Goal: Information Seeking & Learning: Learn about a topic

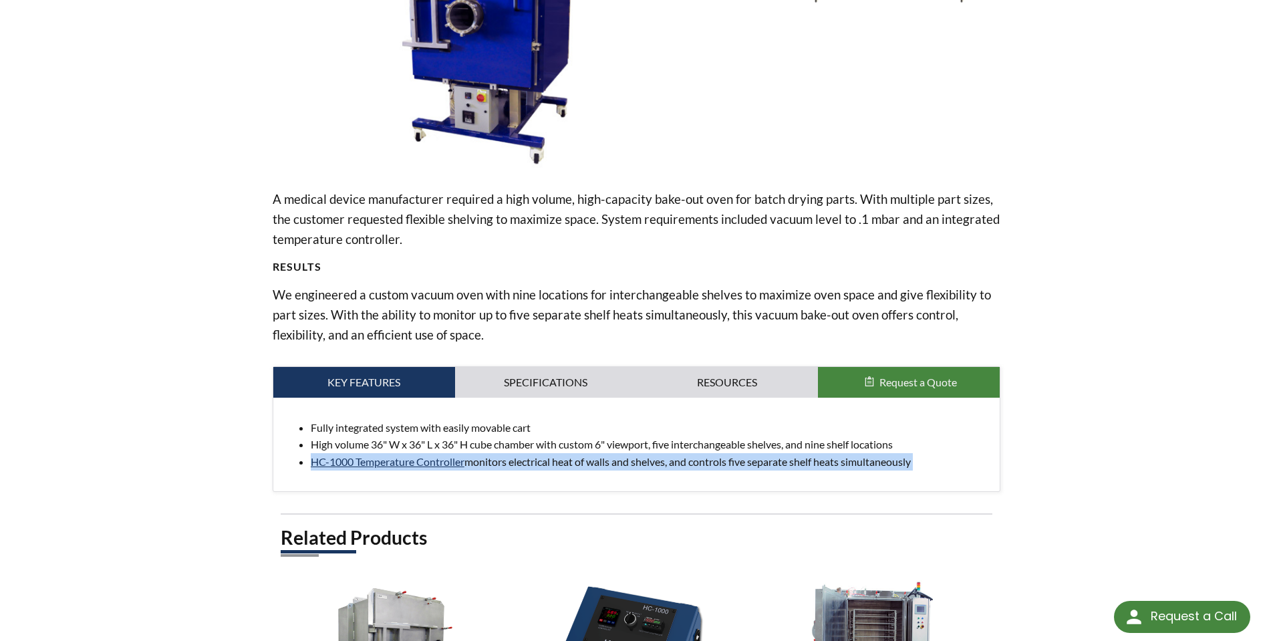
scroll to position [267, 0]
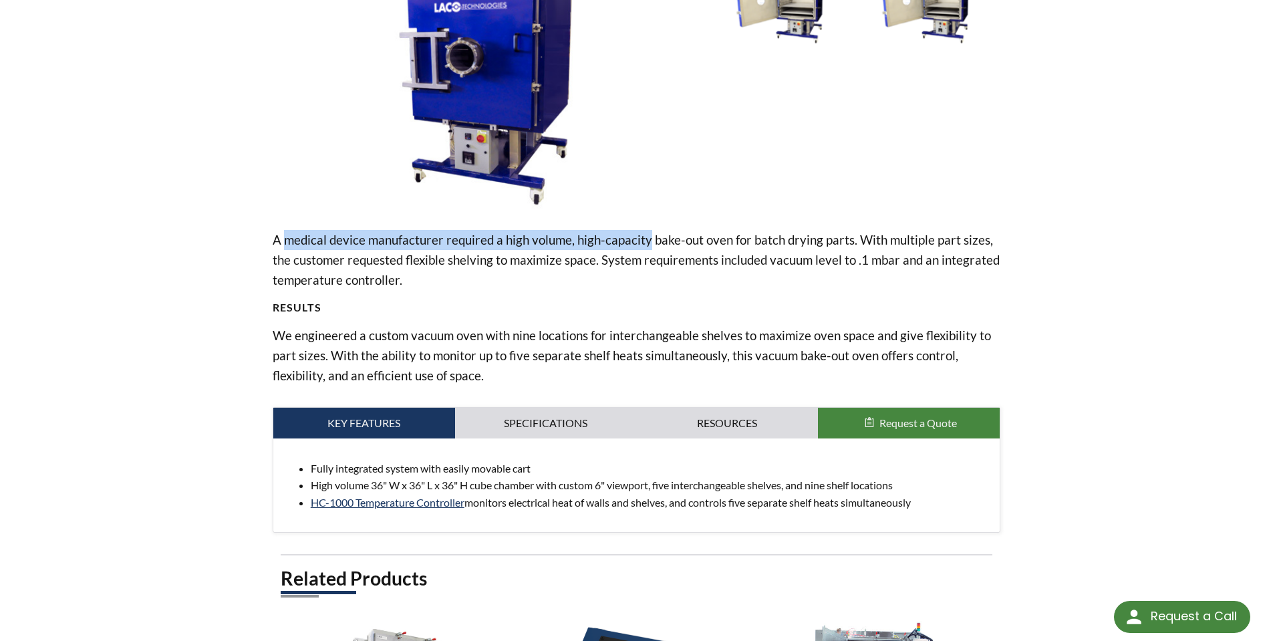
drag, startPoint x: 287, startPoint y: 237, endPoint x: 685, endPoint y: 240, distance: 398.3
click at [685, 240] on p "A medical device manufacturer required a high volume, high-capacity bake-out ov…" at bounding box center [637, 260] width 728 height 60
click at [690, 240] on p "A medical device manufacturer required a high volume, high-capacity bake-out ov…" at bounding box center [637, 260] width 728 height 60
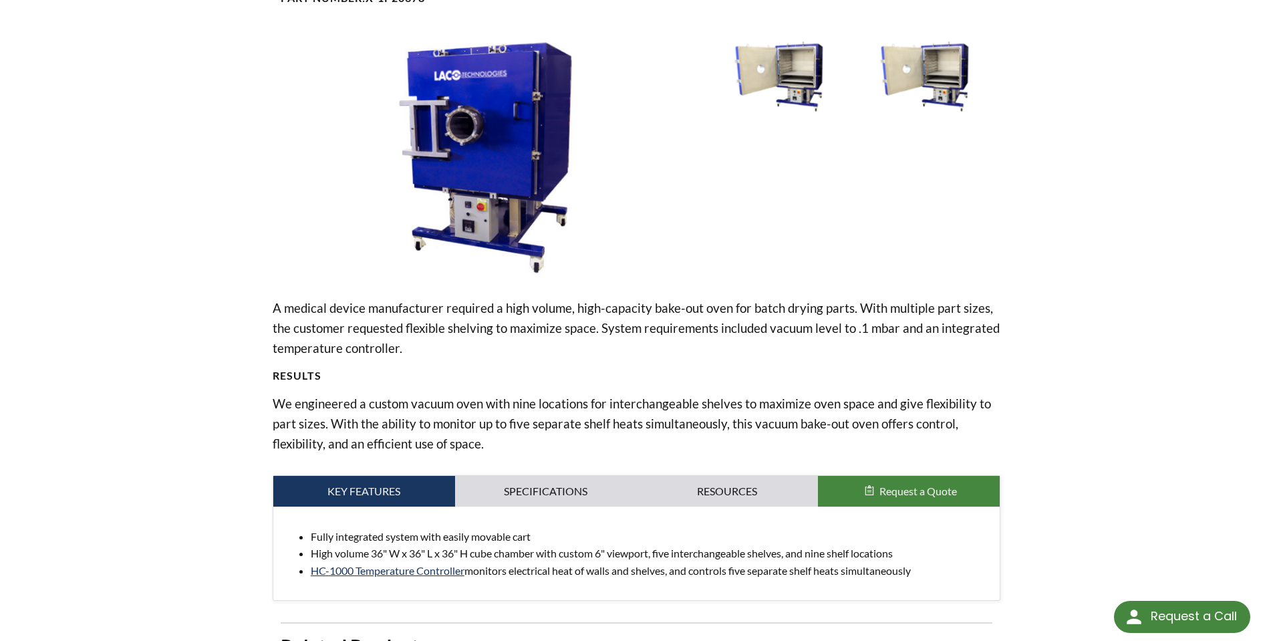
scroll to position [134, 0]
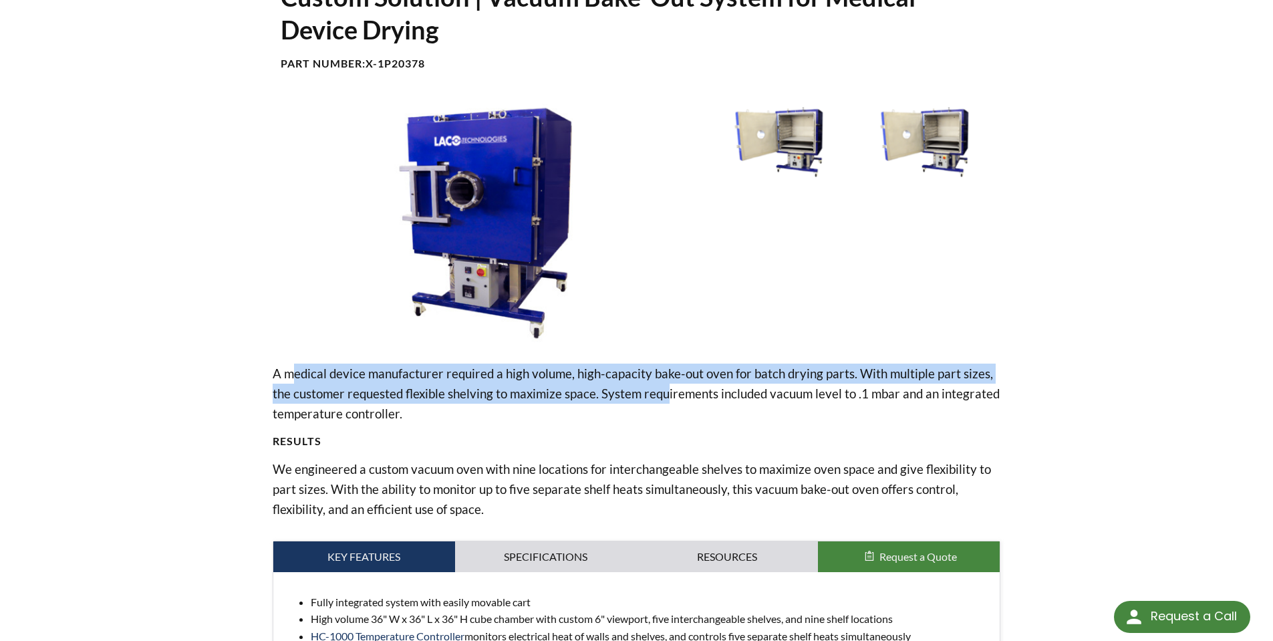
drag, startPoint x: 320, startPoint y: 378, endPoint x: 706, endPoint y: 380, distance: 386.2
click at [702, 381] on p "A medical device manufacturer required a high volume, high-capacity bake-out ov…" at bounding box center [637, 393] width 728 height 60
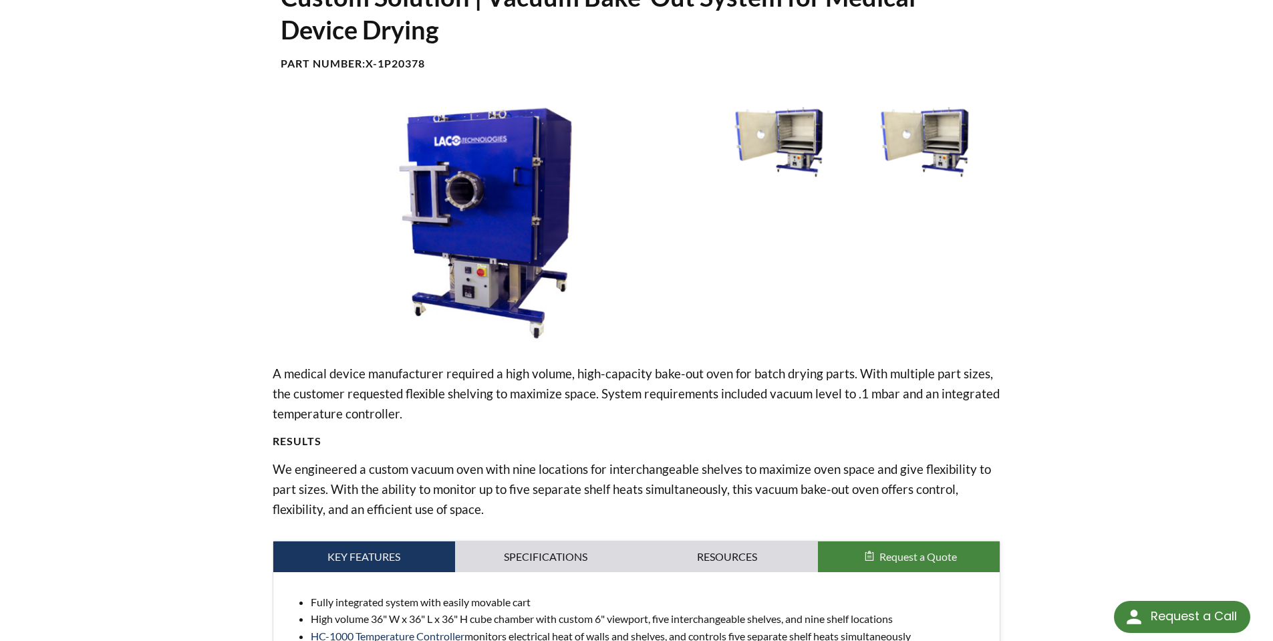
click at [708, 380] on p "A medical device manufacturer required a high volume, high-capacity bake-out ov…" at bounding box center [637, 393] width 728 height 60
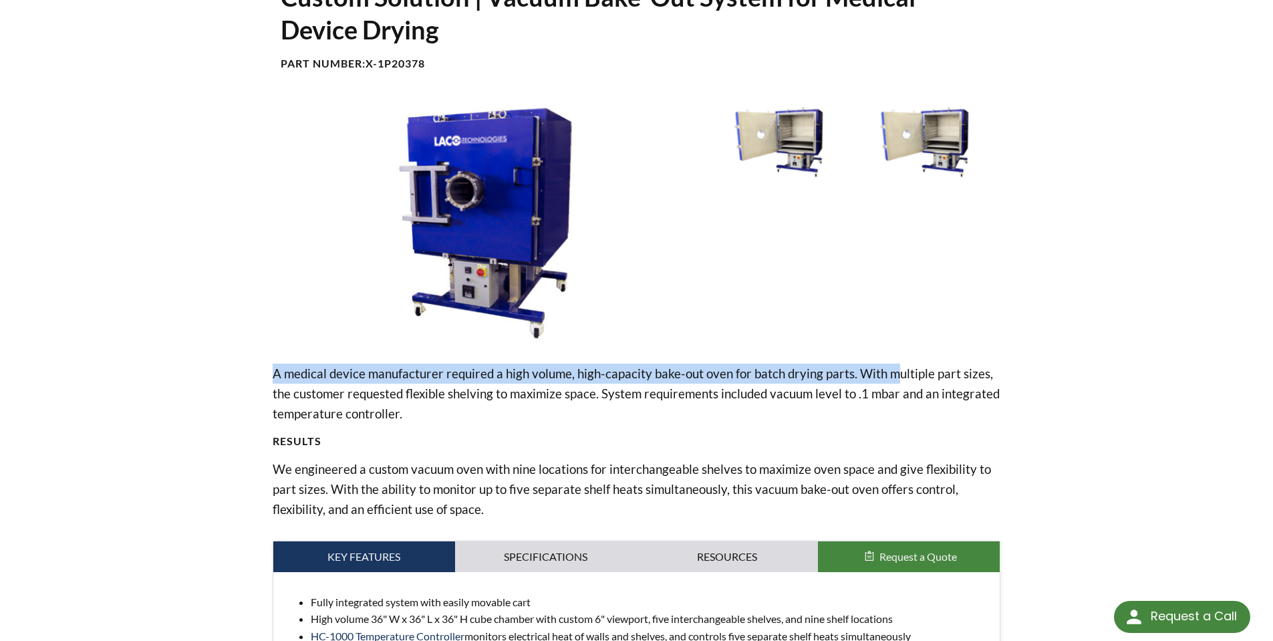
drag, startPoint x: 271, startPoint y: 378, endPoint x: 891, endPoint y: 375, distance: 620.8
click at [891, 375] on div "Custom Solution | Vacuum Bake-Out System for Medical Device Drying Part Number:…" at bounding box center [636, 460] width 855 height 958
click at [891, 375] on p "A medical device manufacturer required a high volume, high-capacity bake-out ov…" at bounding box center [637, 393] width 728 height 60
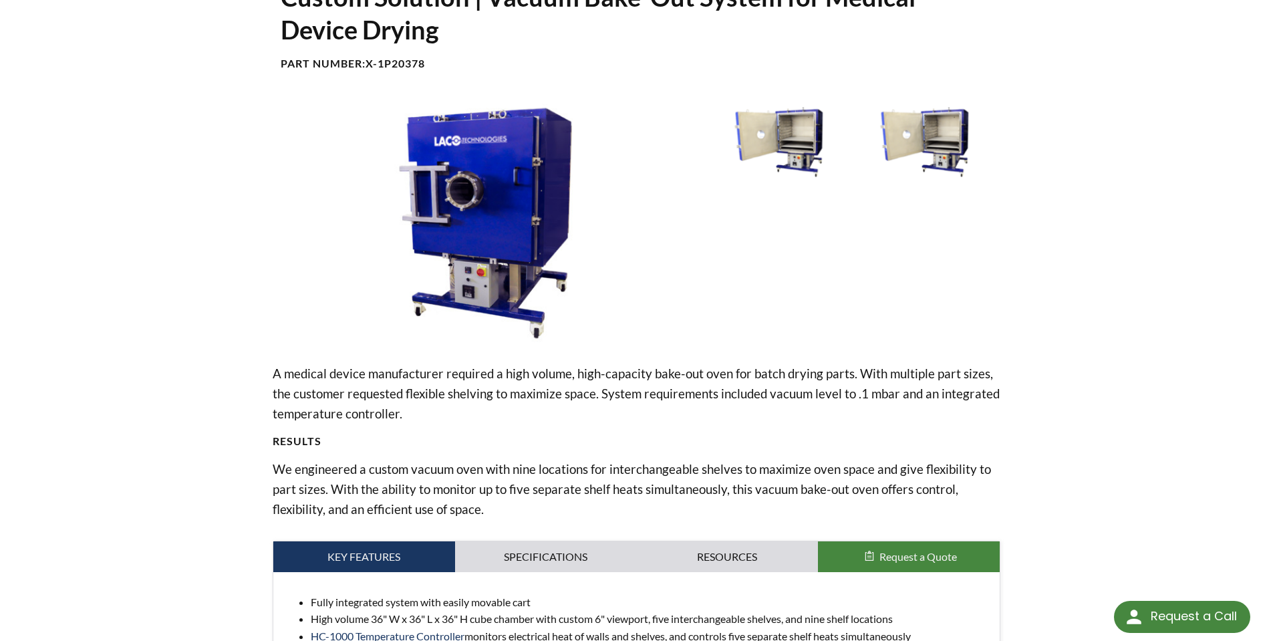
click at [773, 368] on p "A medical device manufacturer required a high volume, high-capacity bake-out ov…" at bounding box center [637, 393] width 728 height 60
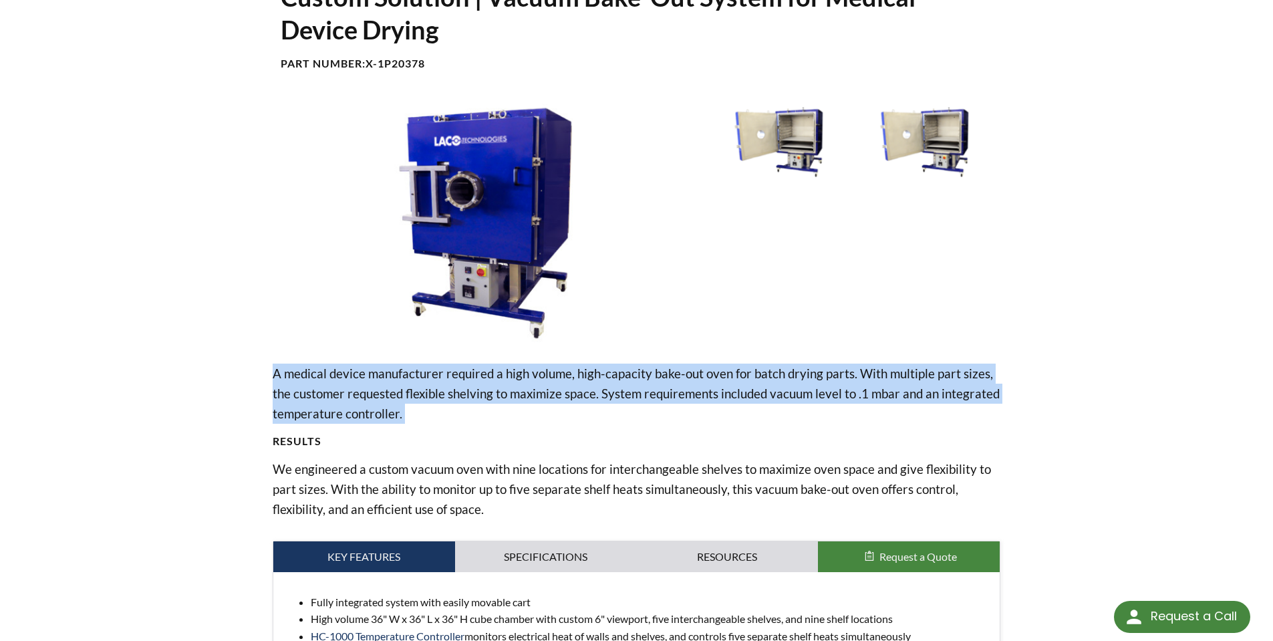
click at [773, 368] on p "A medical device manufacturer required a high volume, high-capacity bake-out ov…" at bounding box center [637, 393] width 728 height 60
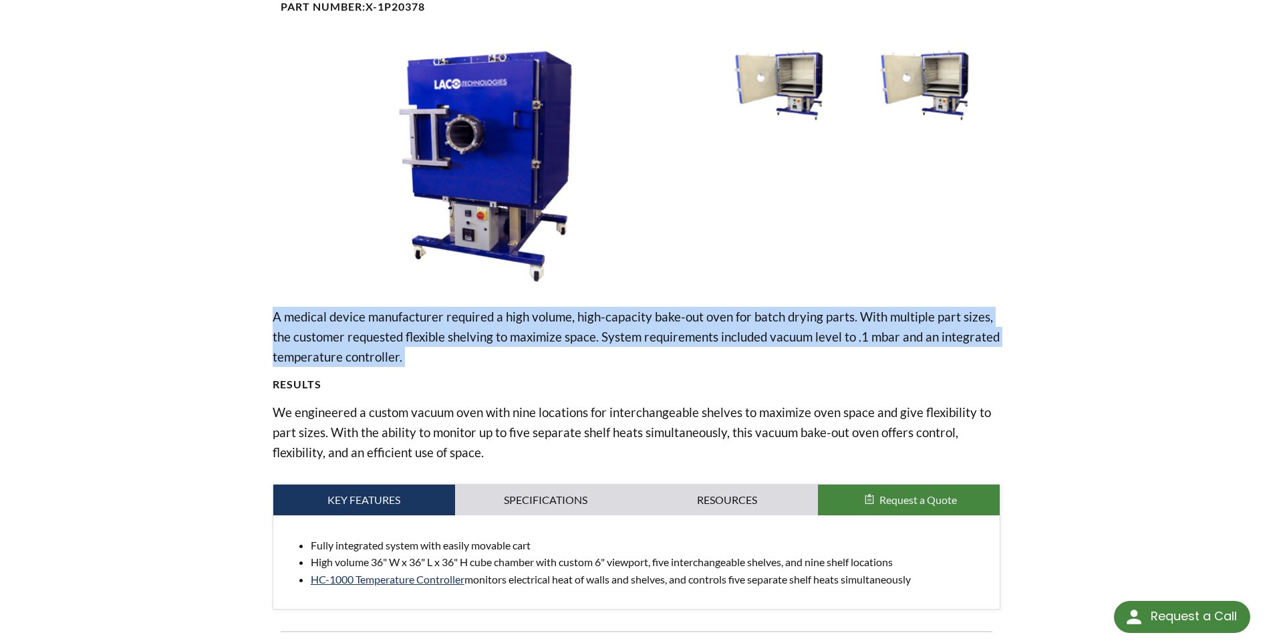
scroll to position [267, 0]
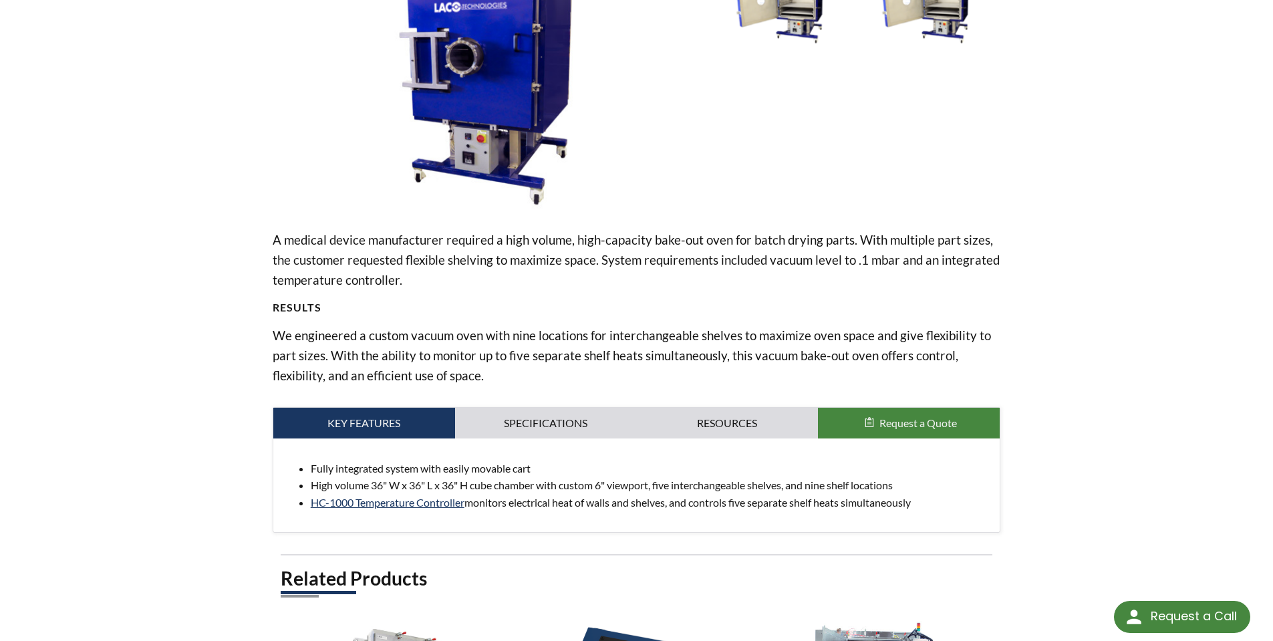
click at [559, 347] on p "We engineered a custom vacuum oven with nine locations for interchangeable shel…" at bounding box center [637, 355] width 728 height 60
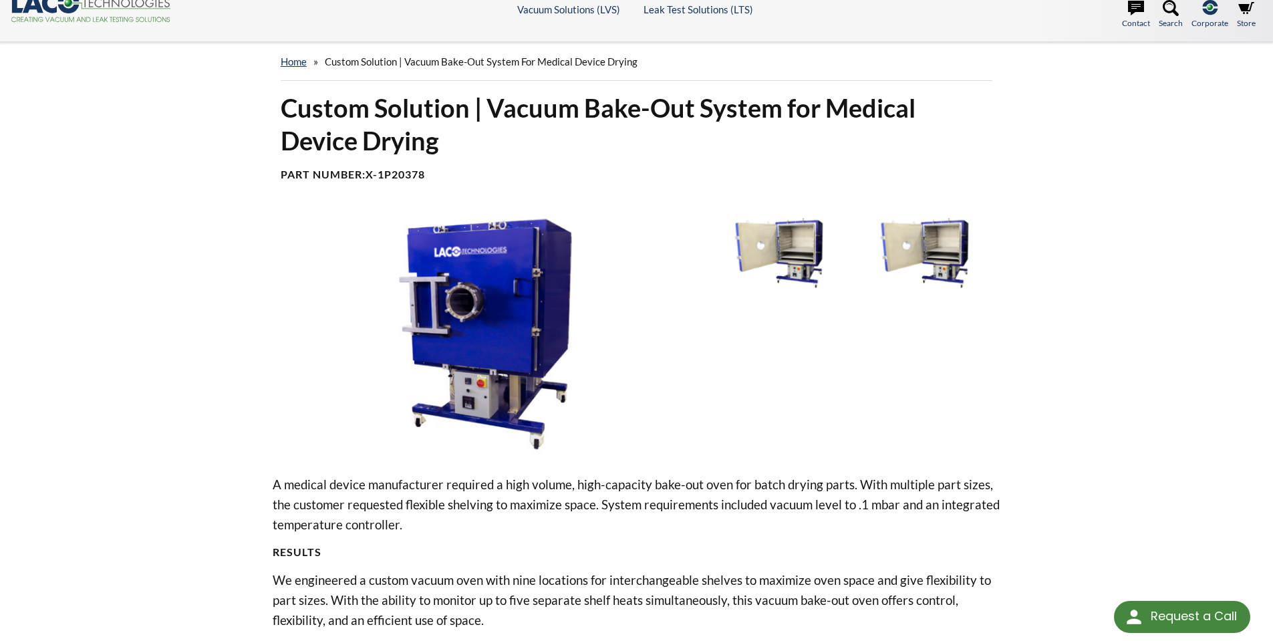
scroll to position [0, 0]
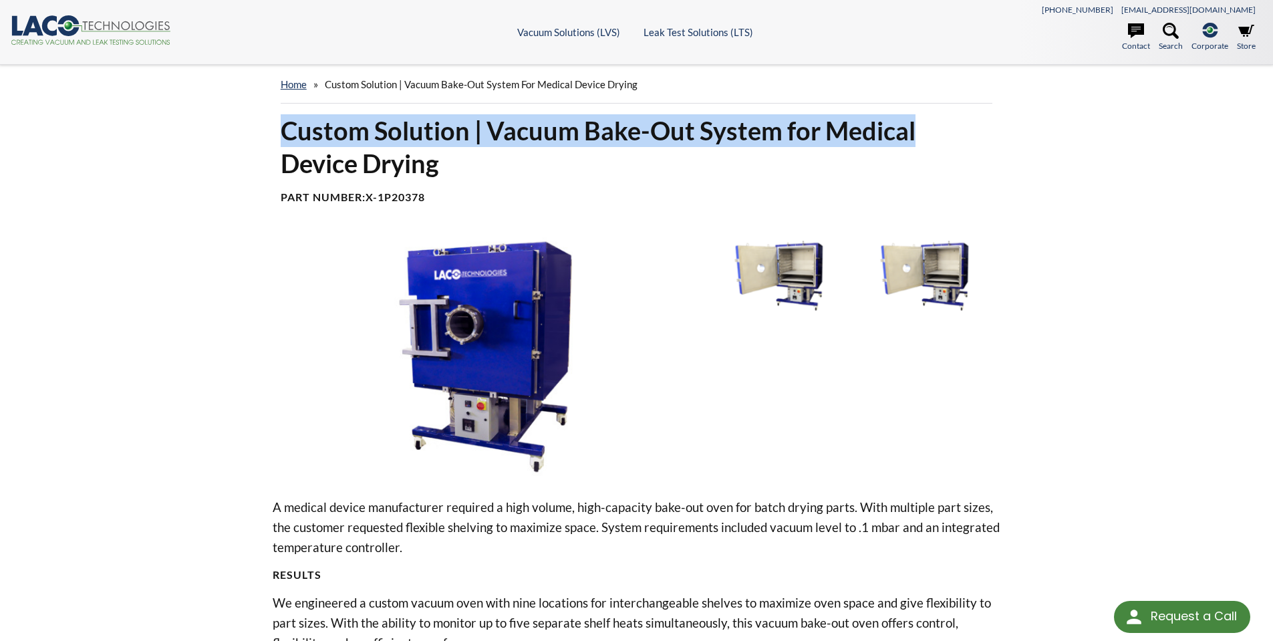
drag, startPoint x: 285, startPoint y: 132, endPoint x: 964, endPoint y: 127, distance: 678.2
click at [962, 128] on h1 "Custom Solution | Vacuum Bake-Out System for Medical Device Drying" at bounding box center [637, 147] width 712 height 66
